Goal: Information Seeking & Learning: Learn about a topic

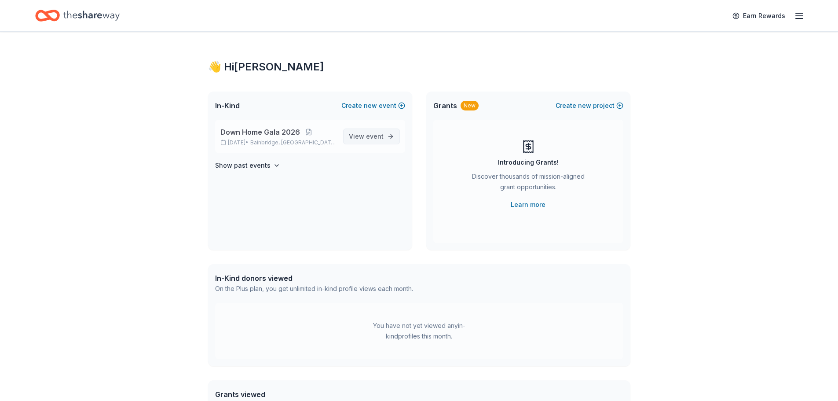
click at [370, 135] on span "event" at bounding box center [375, 135] width 18 height 7
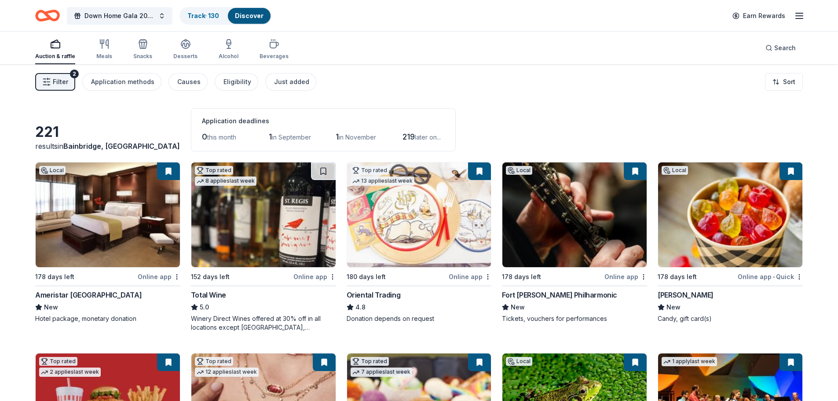
click at [386, 298] on div "Oriental Trading" at bounding box center [374, 295] width 54 height 11
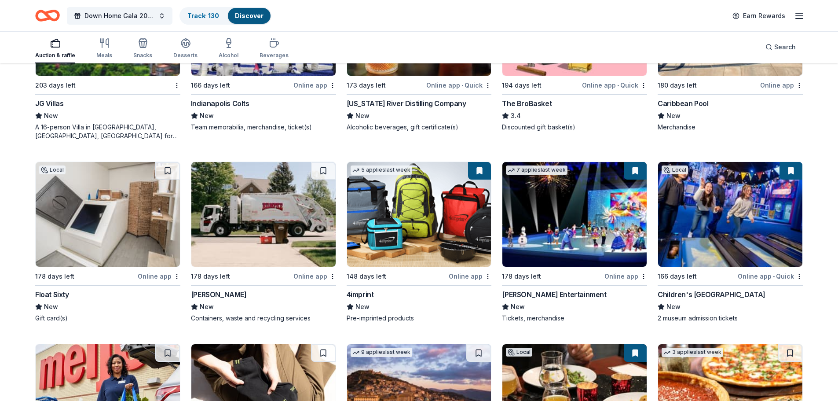
scroll to position [2296, 0]
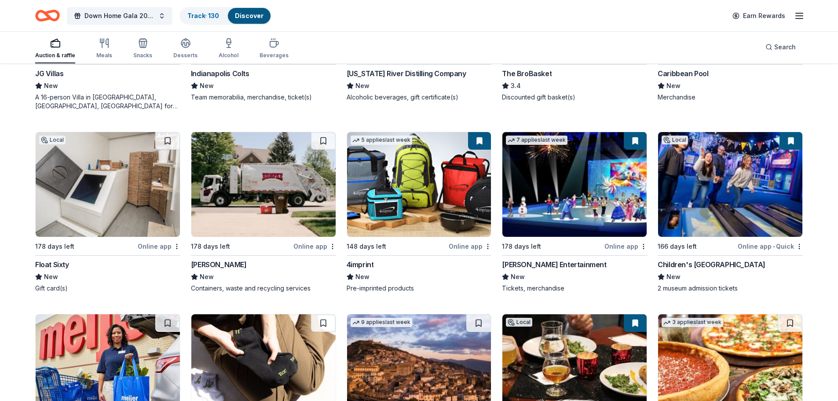
click at [49, 261] on div "Float Sixty" at bounding box center [52, 264] width 34 height 11
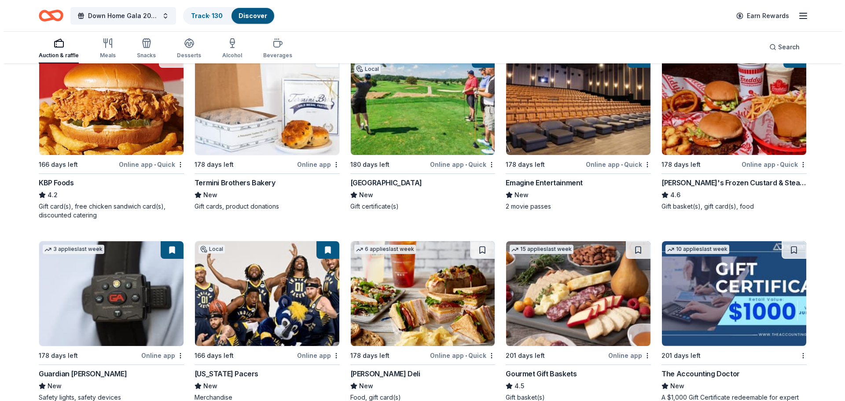
scroll to position [1240, 0]
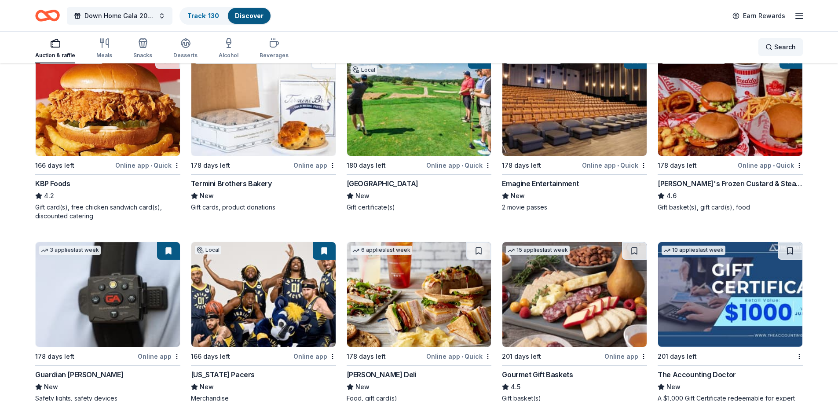
click at [794, 46] on span "Search" at bounding box center [786, 47] width 22 height 11
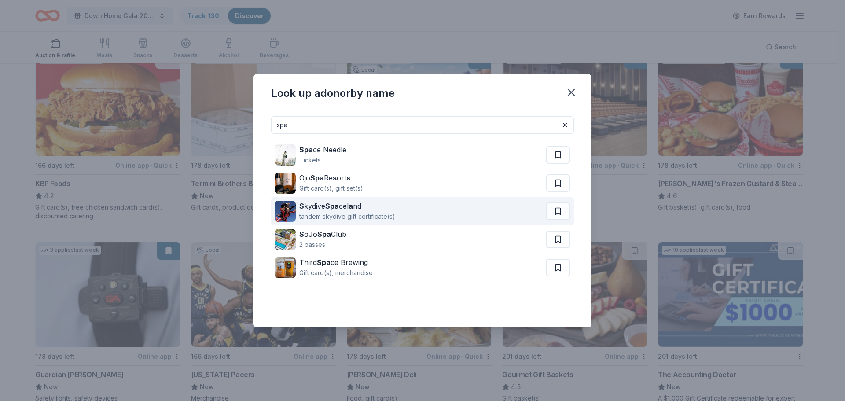
type input "spa"
click at [346, 213] on div "tandem skydive gift certificate(s)" at bounding box center [347, 216] width 96 height 11
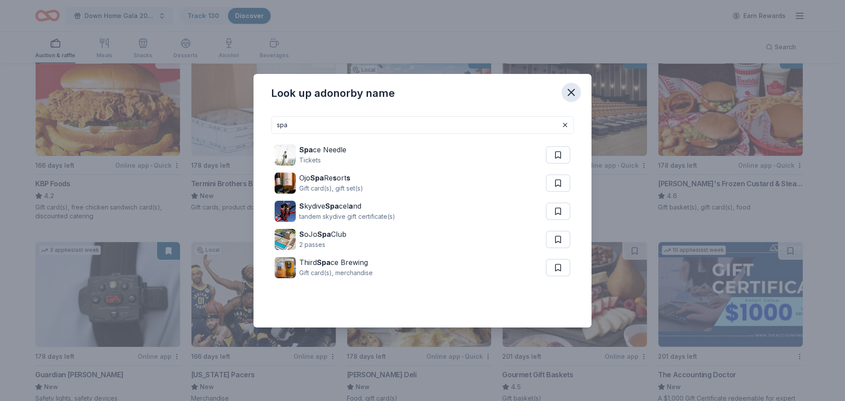
click at [571, 93] on icon "button" at bounding box center [571, 92] width 6 height 6
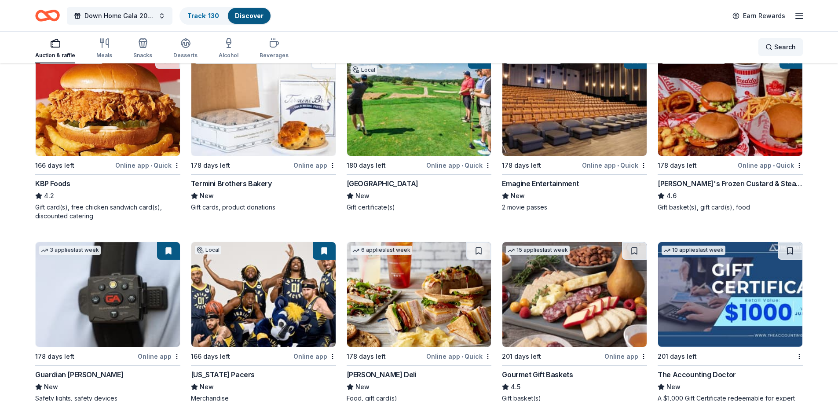
click at [771, 47] on div "Search" at bounding box center [781, 47] width 30 height 11
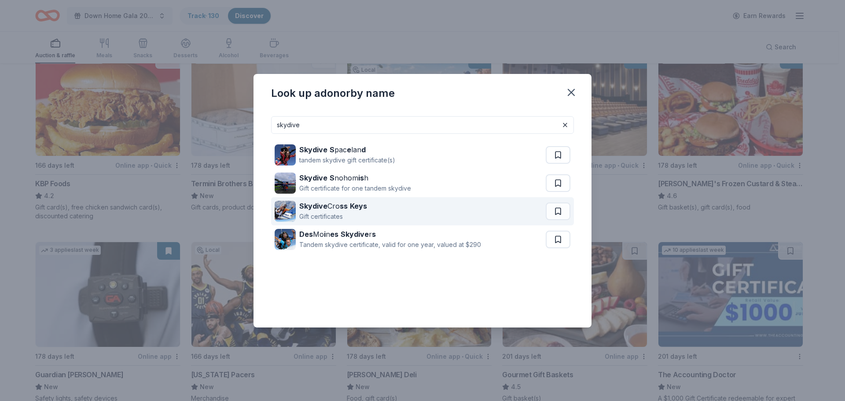
type input "skydive"
click at [377, 210] on div "Skydive Cro ss Keys Gift certificates" at bounding box center [410, 211] width 271 height 28
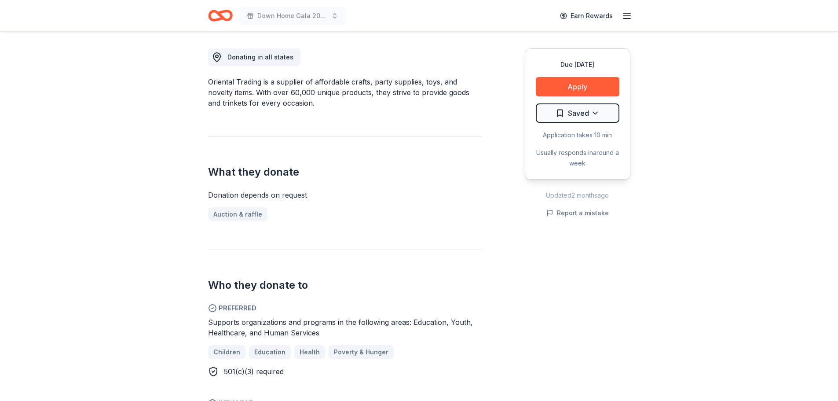
scroll to position [176, 0]
